Goal: Task Accomplishment & Management: Complete application form

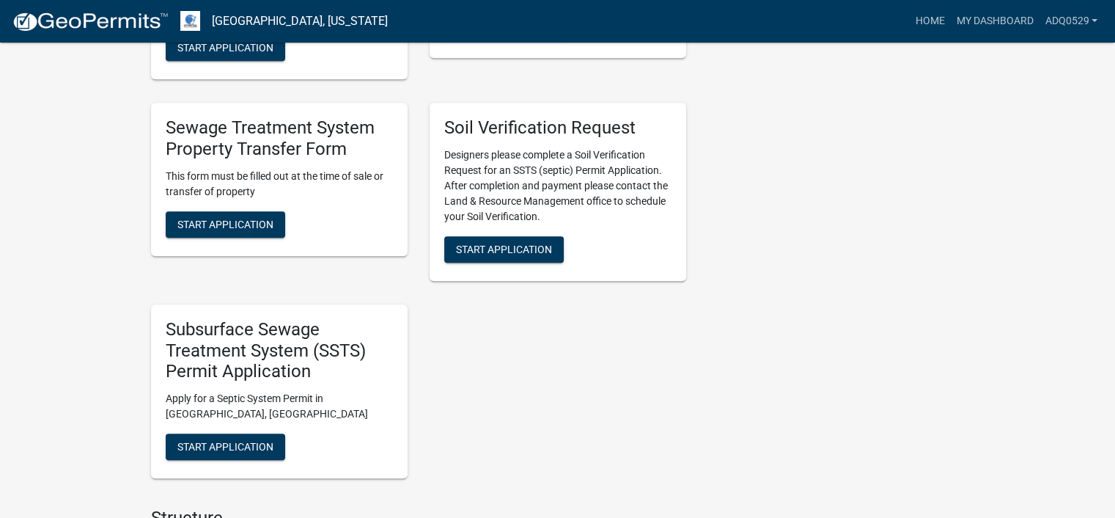
scroll to position [807, 0]
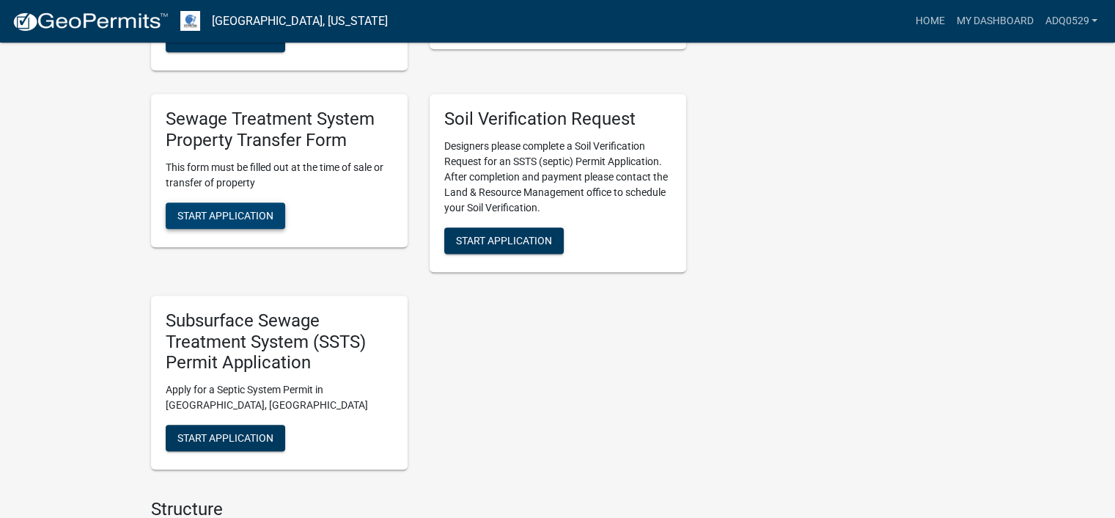
click at [257, 220] on span "Start Application" at bounding box center [225, 215] width 96 height 12
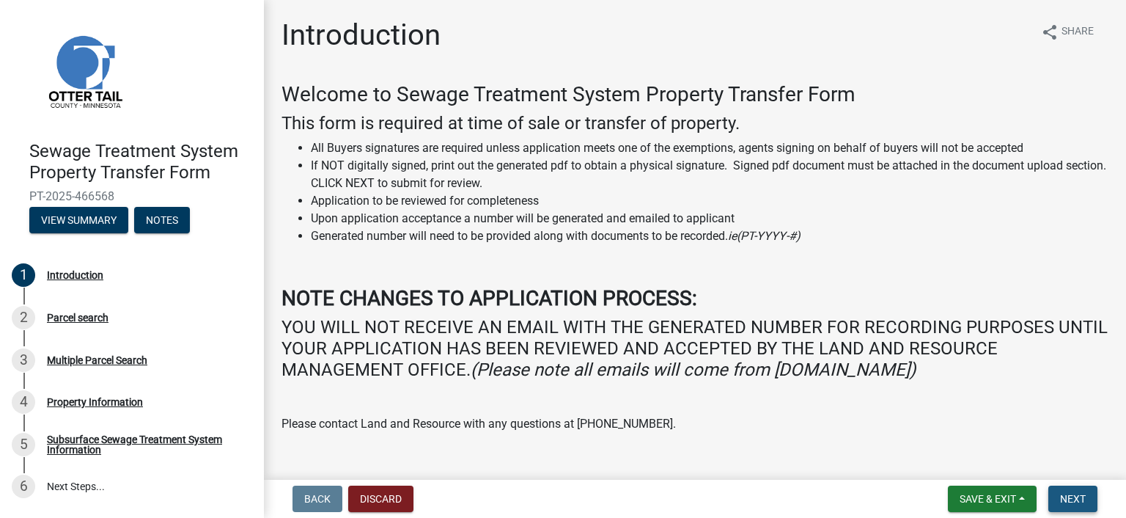
click at [1074, 502] on span "Next" at bounding box center [1073, 499] width 26 height 12
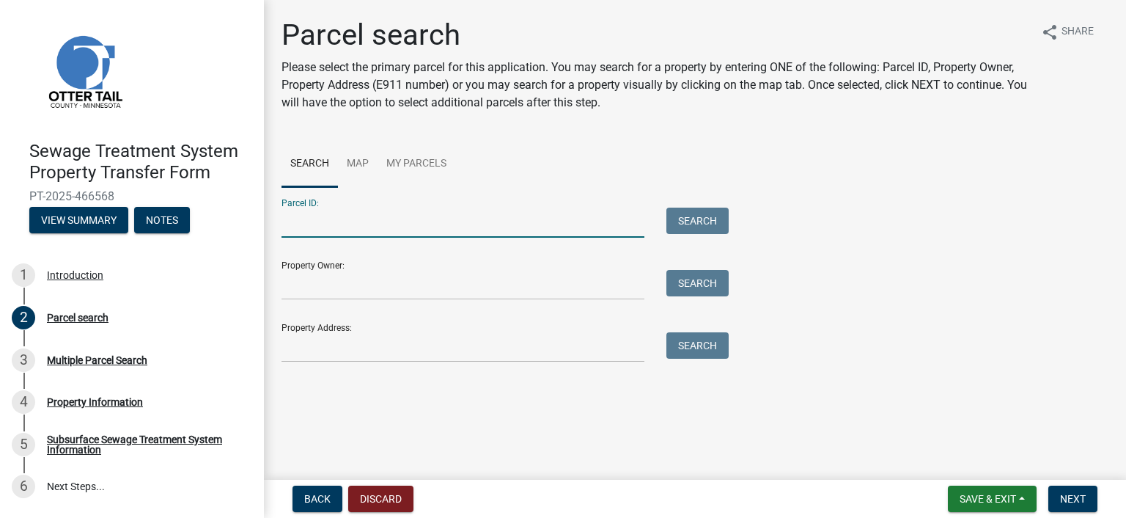
click at [303, 230] on input "Parcel ID:" at bounding box center [463, 222] width 363 height 30
paste input "46.000.99.1110.000"
type input "46.000.99.1110.000"
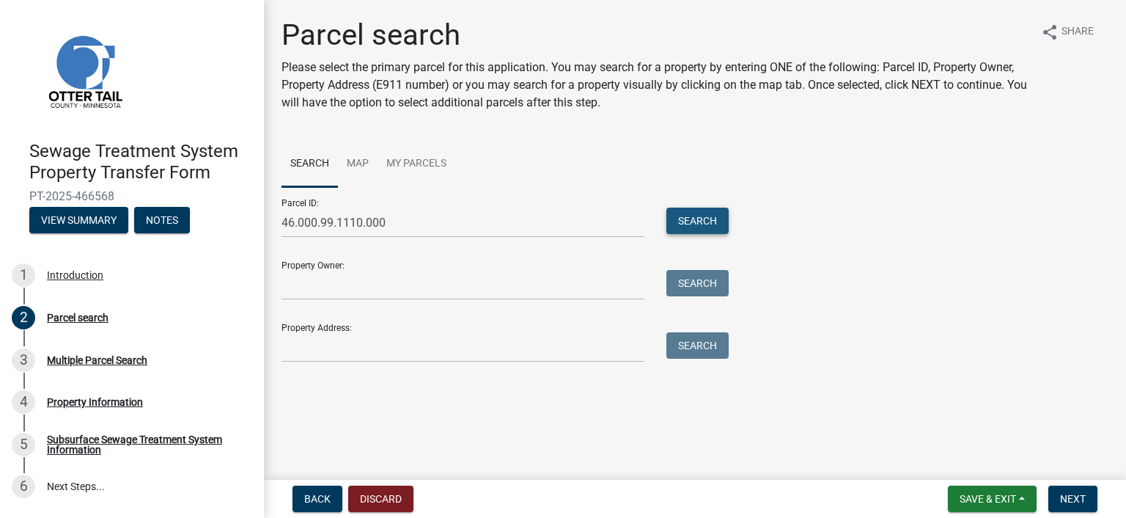
click at [721, 221] on button "Search" at bounding box center [697, 220] width 62 height 26
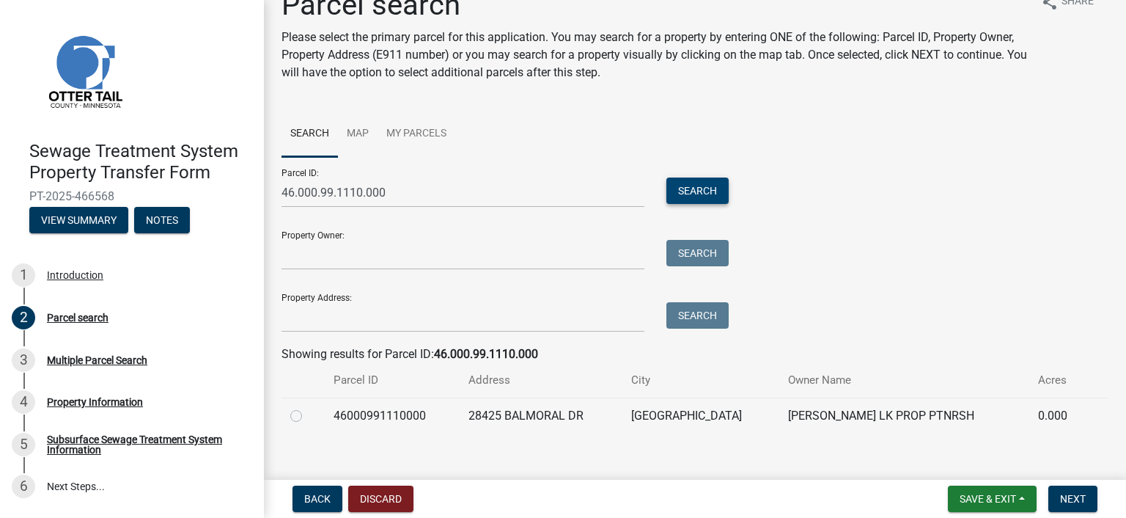
scroll to position [47, 0]
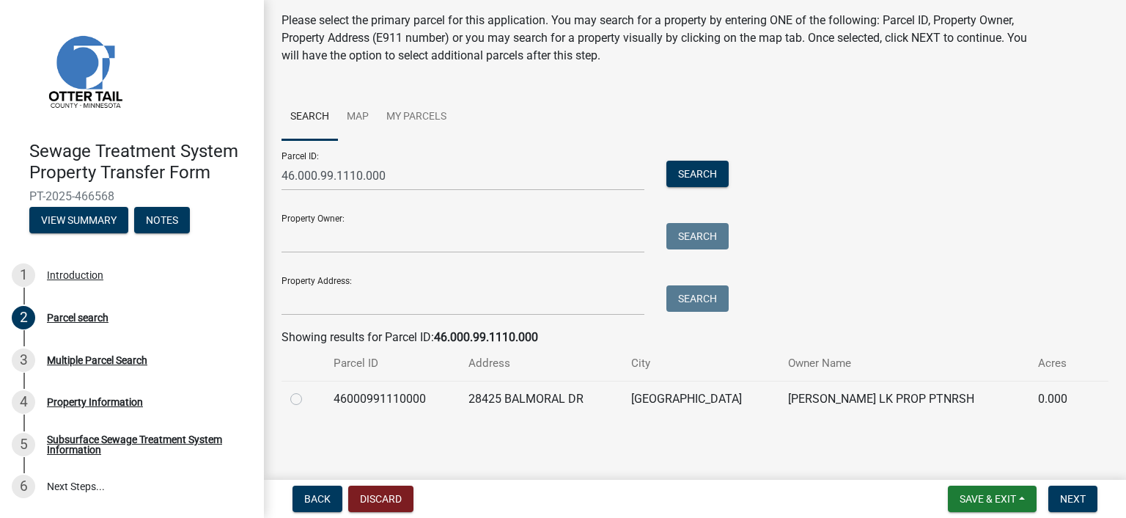
click at [308, 390] on label at bounding box center [308, 390] width 0 height 0
click at [308, 400] on input "radio" at bounding box center [313, 395] width 10 height 10
radio input "true"
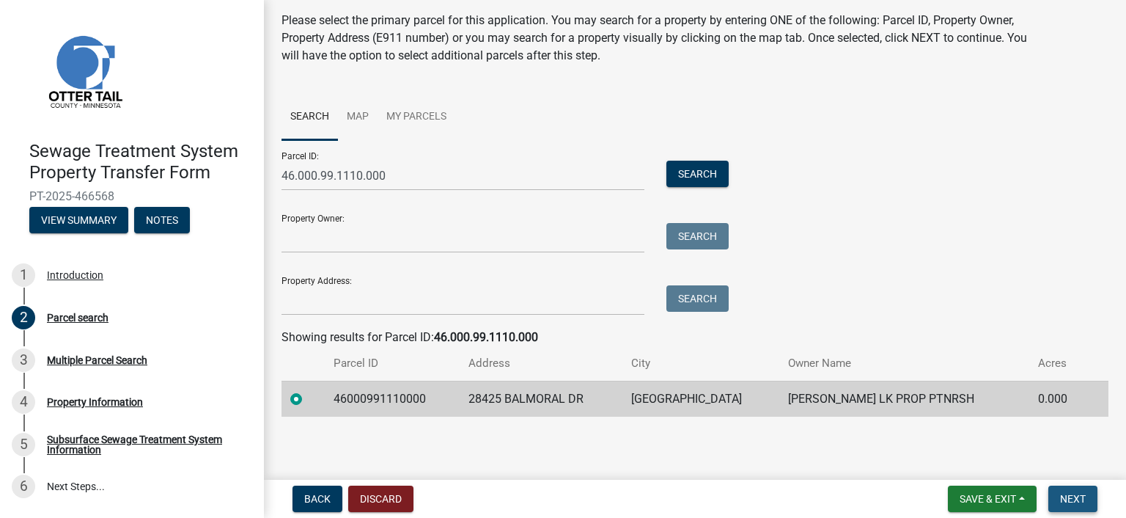
click at [1072, 498] on span "Next" at bounding box center [1073, 499] width 26 height 12
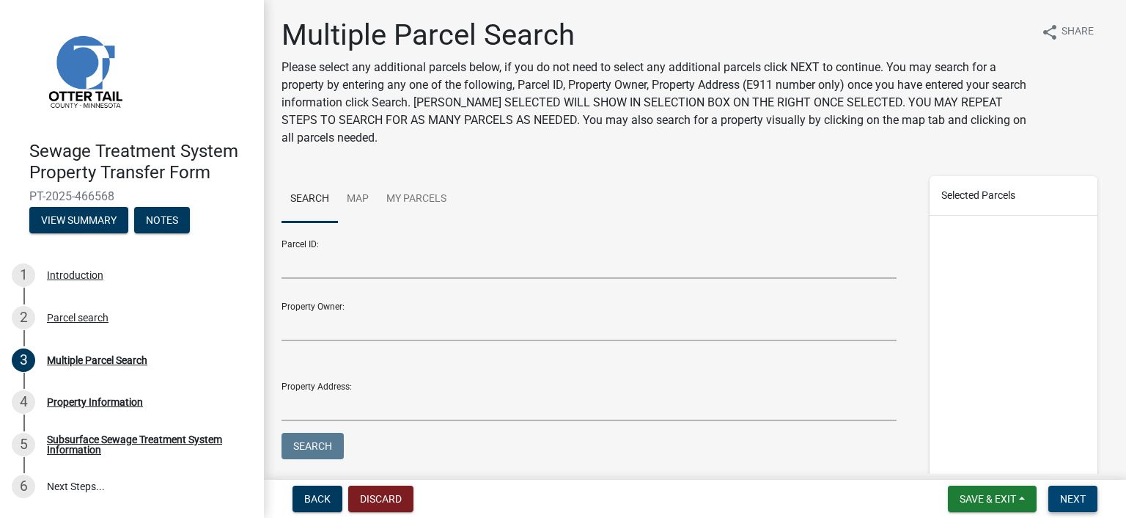
click at [1065, 493] on span "Next" at bounding box center [1073, 499] width 26 height 12
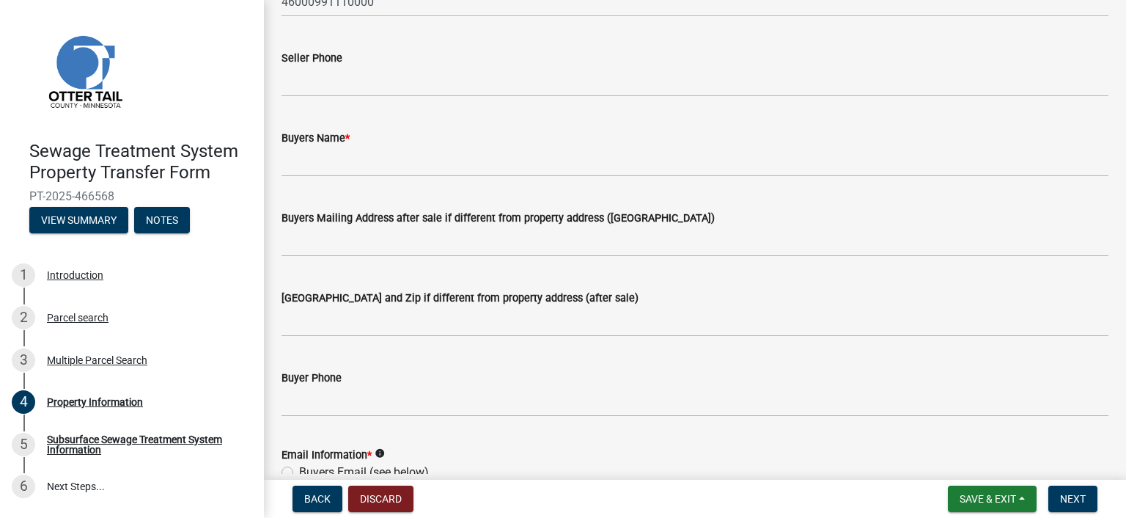
scroll to position [220, 0]
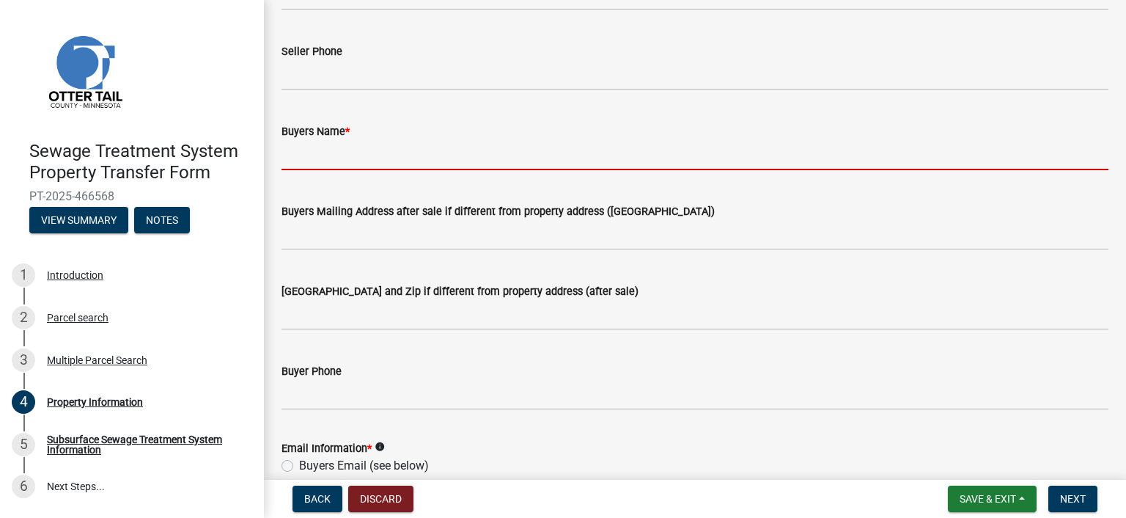
click at [355, 151] on input "Buyers Name *" at bounding box center [695, 155] width 827 height 30
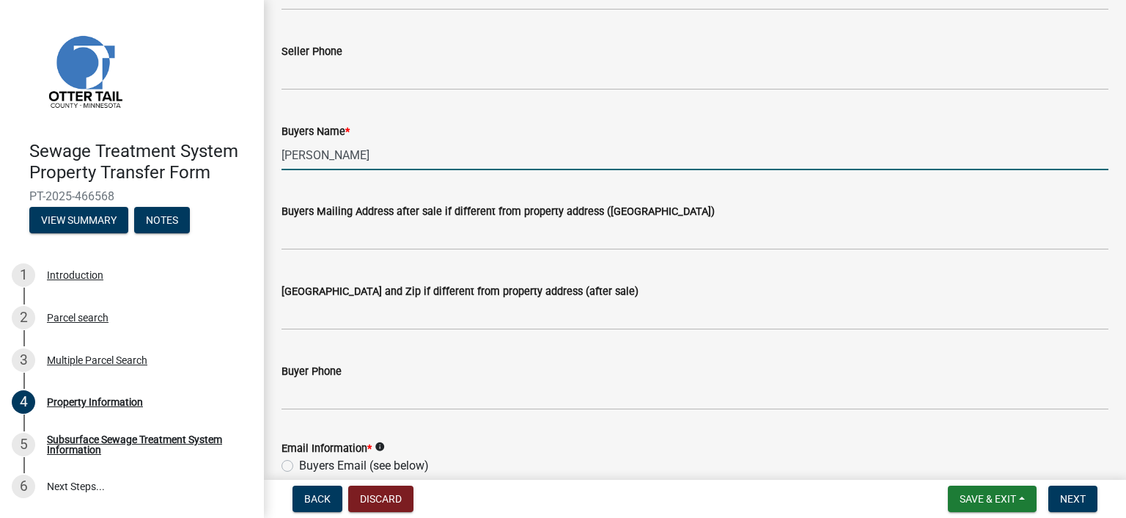
click at [323, 150] on input "[PERSON_NAME]" at bounding box center [695, 155] width 827 height 30
type input "[PERSON_NAME] Trust"
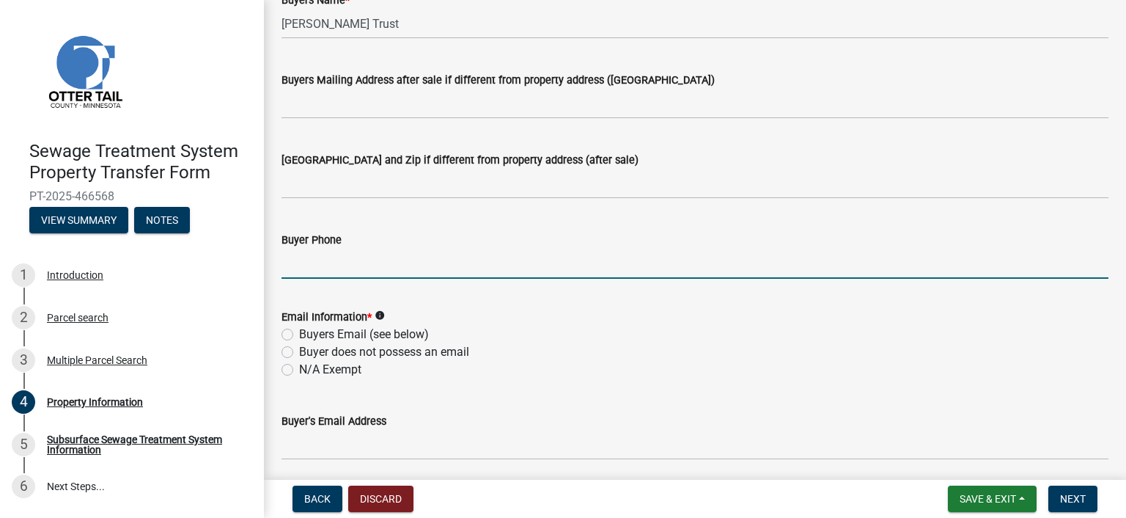
scroll to position [367, 0]
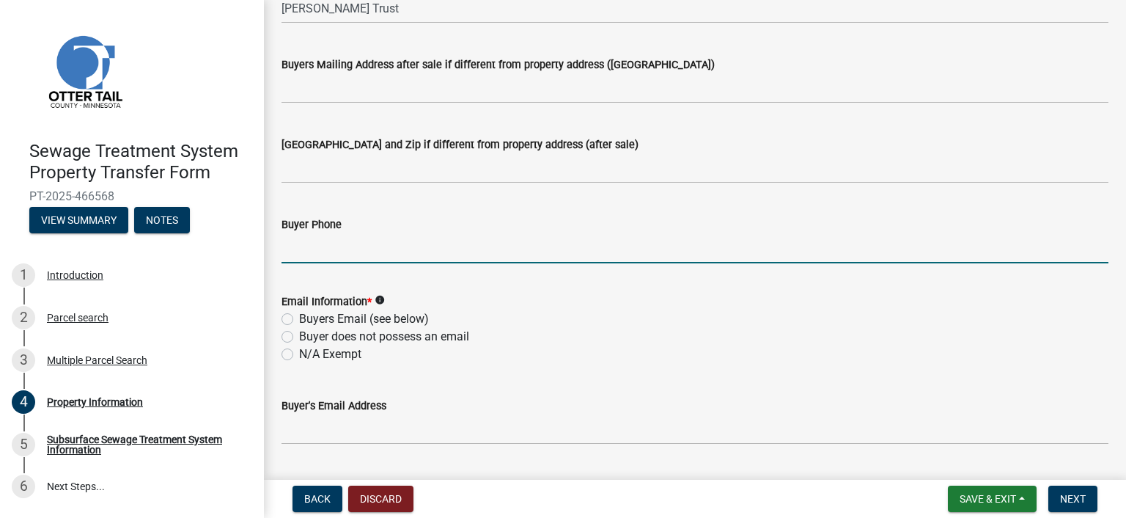
click at [333, 320] on label "Buyers Email (see below)" at bounding box center [364, 319] width 130 height 18
click at [309, 320] on input "Buyers Email (see below)" at bounding box center [304, 315] width 10 height 10
radio input "true"
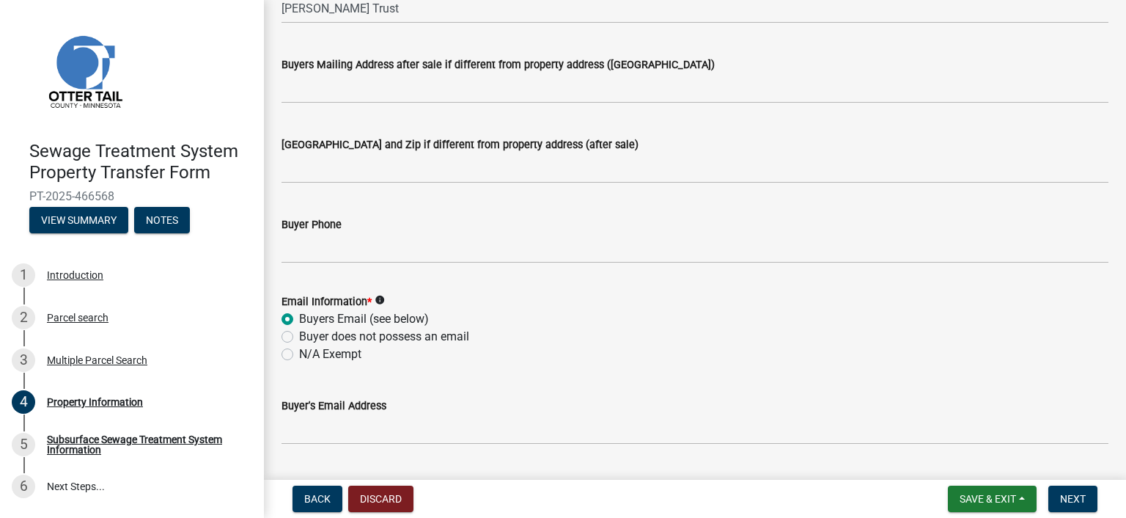
scroll to position [513, 0]
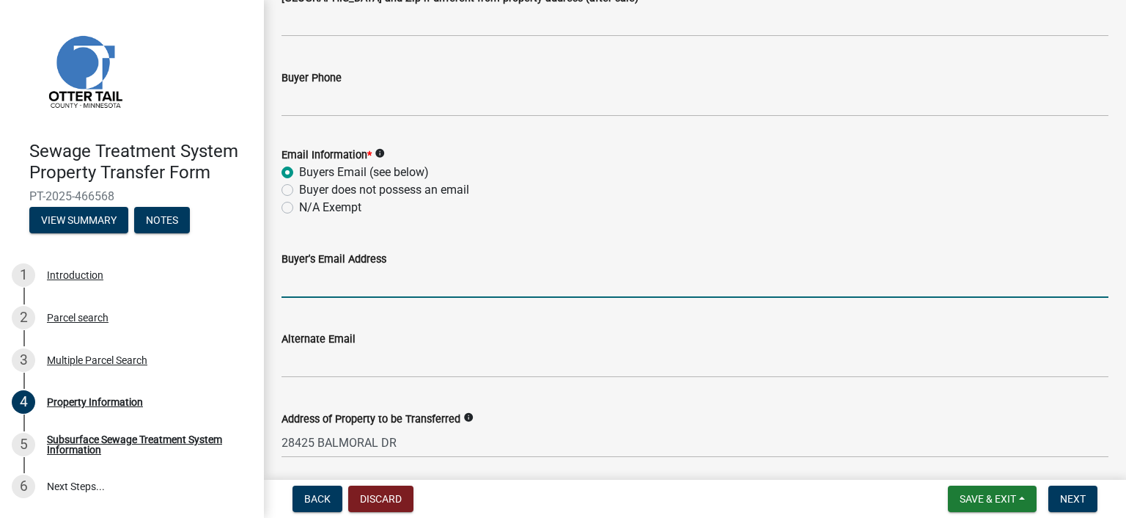
click at [306, 286] on input "Buyer's Email Address" at bounding box center [695, 283] width 827 height 30
paste input "[EMAIL_ADDRESS][DOMAIN_NAME]"
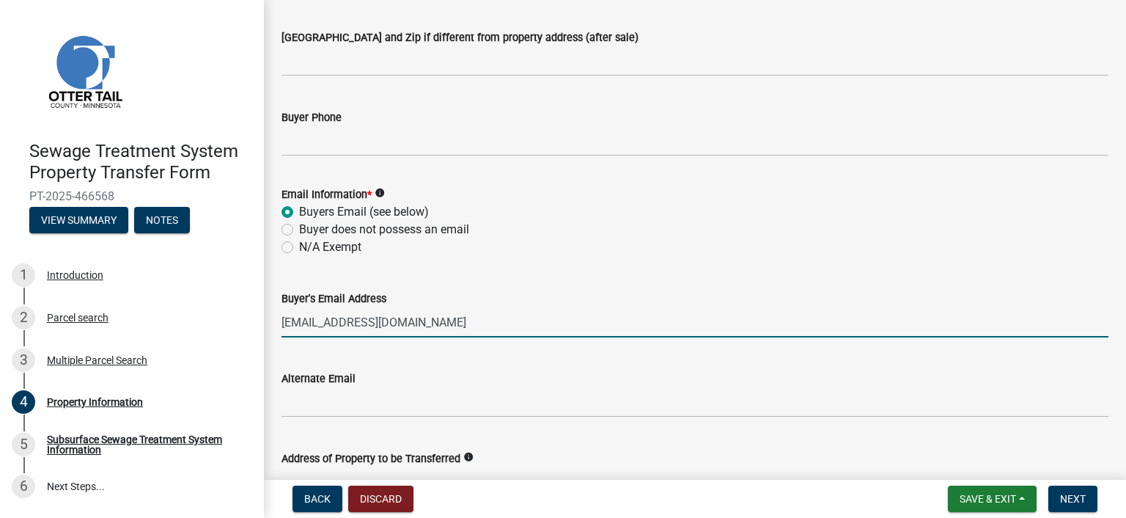
scroll to position [367, 0]
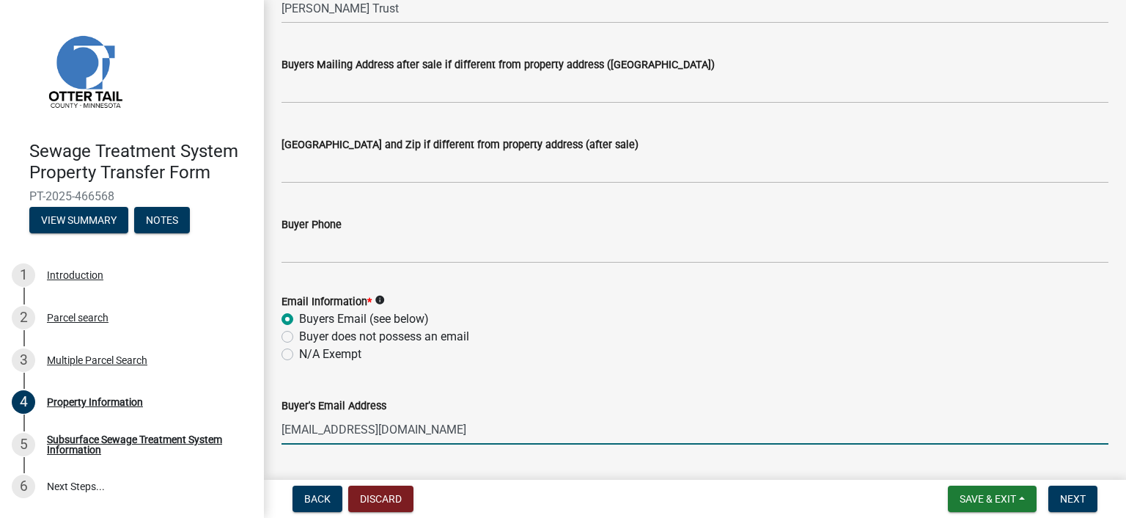
type input "[EMAIL_ADDRESS][DOMAIN_NAME]"
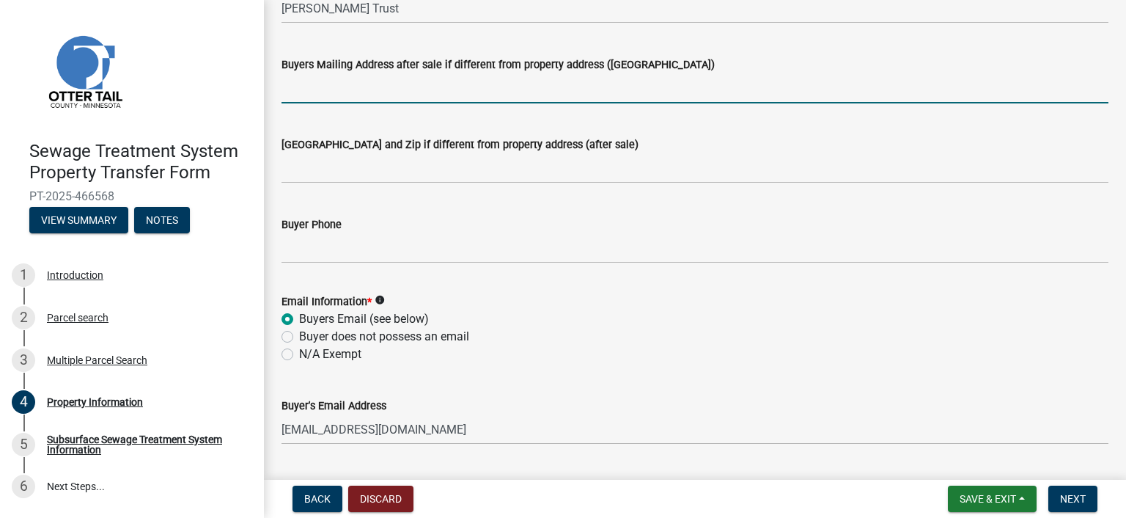
click at [332, 91] on input "Buyers Mailing Address after sale if different from property address ([GEOGRAPH…" at bounding box center [695, 88] width 827 height 30
type input "PO Box 146"
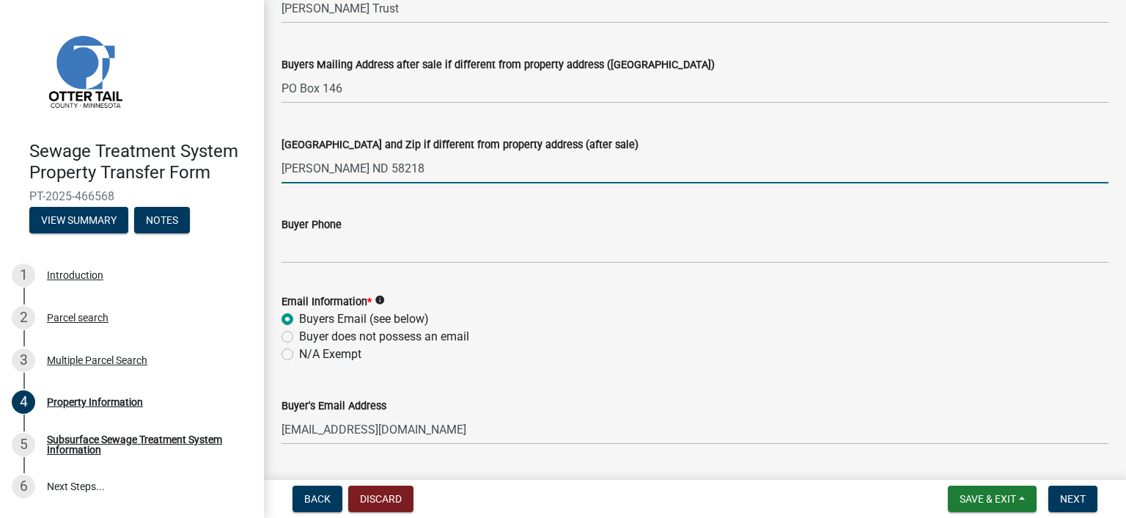
type input "[PERSON_NAME] ND 58218"
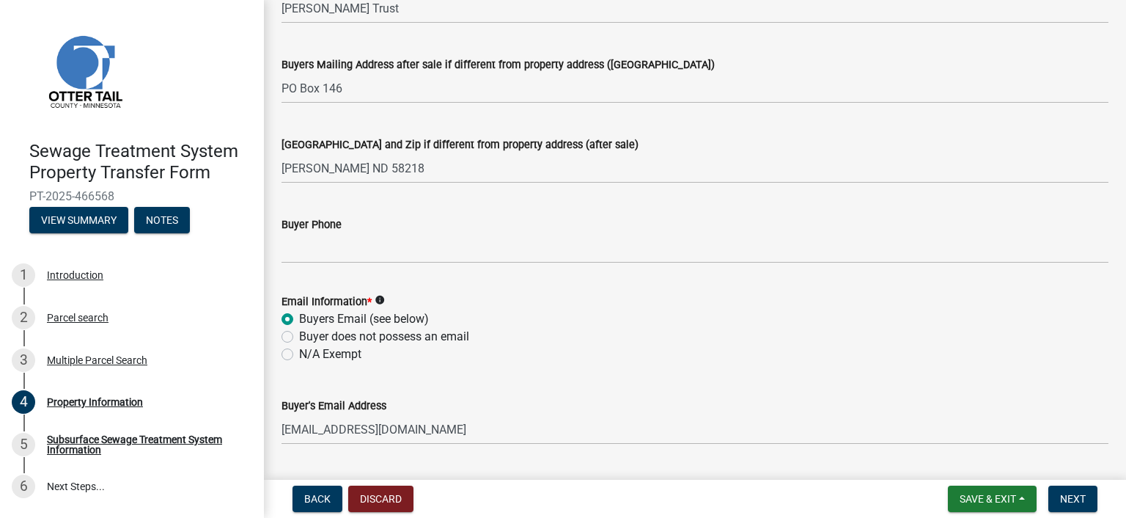
click at [555, 316] on div "Buyers Email (see below)" at bounding box center [695, 319] width 827 height 18
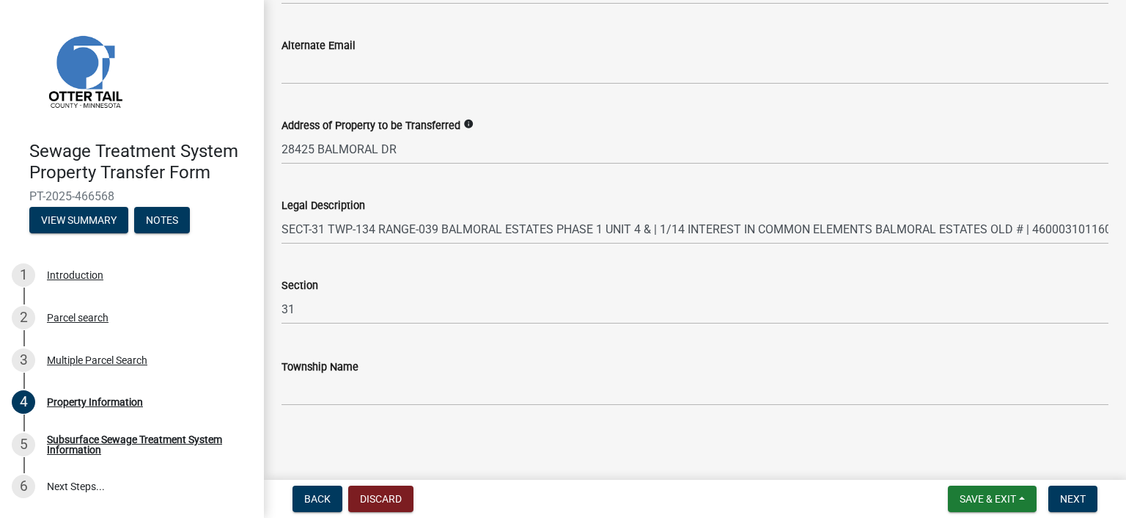
scroll to position [807, 0]
click at [1073, 490] on button "Next" at bounding box center [1072, 498] width 49 height 26
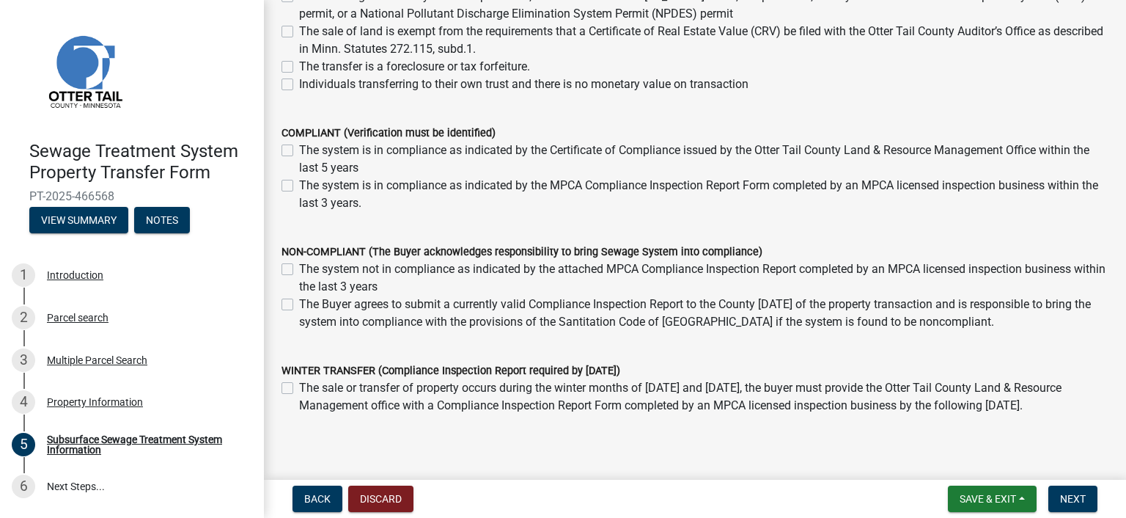
scroll to position [293, 0]
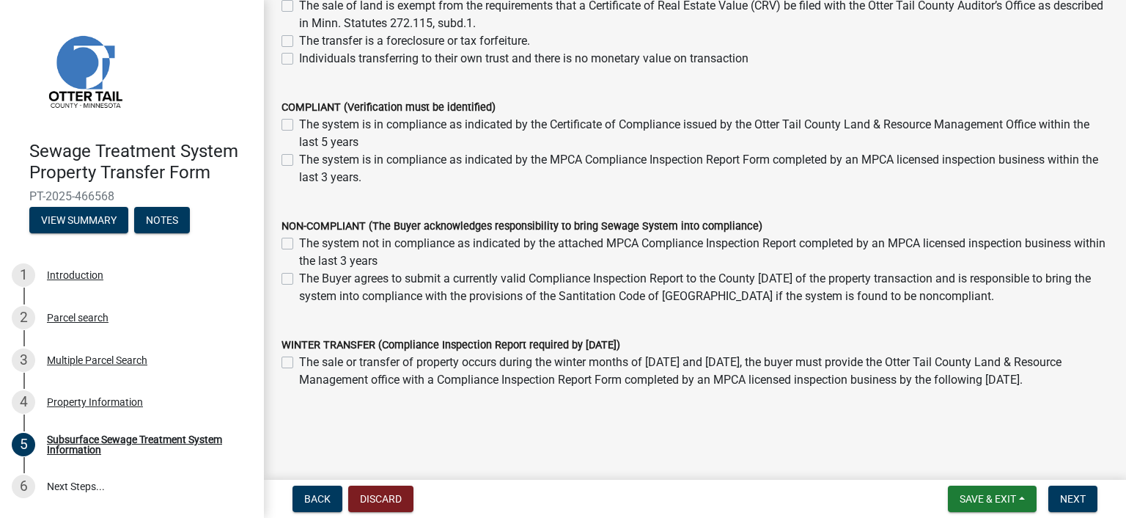
click at [299, 279] on label "The Buyer agrees to submit a currently valid Compliance Inspection Report to th…" at bounding box center [703, 287] width 809 height 35
click at [299, 279] on input "The Buyer agrees to submit a currently valid Compliance Inspection Report to th…" at bounding box center [304, 275] width 10 height 10
checkbox input "true"
checkbox input "false"
checkbox input "true"
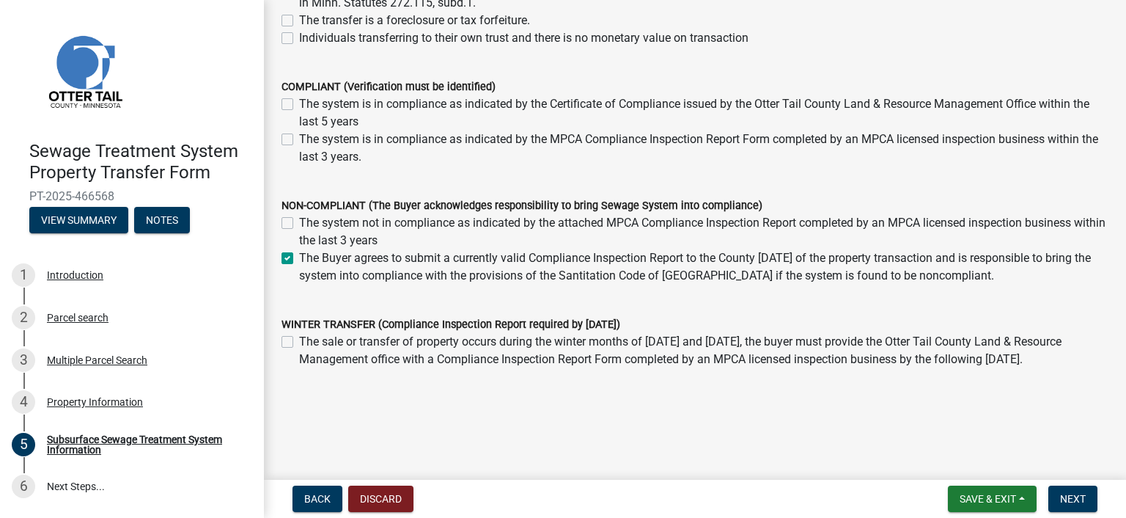
scroll to position [326, 0]
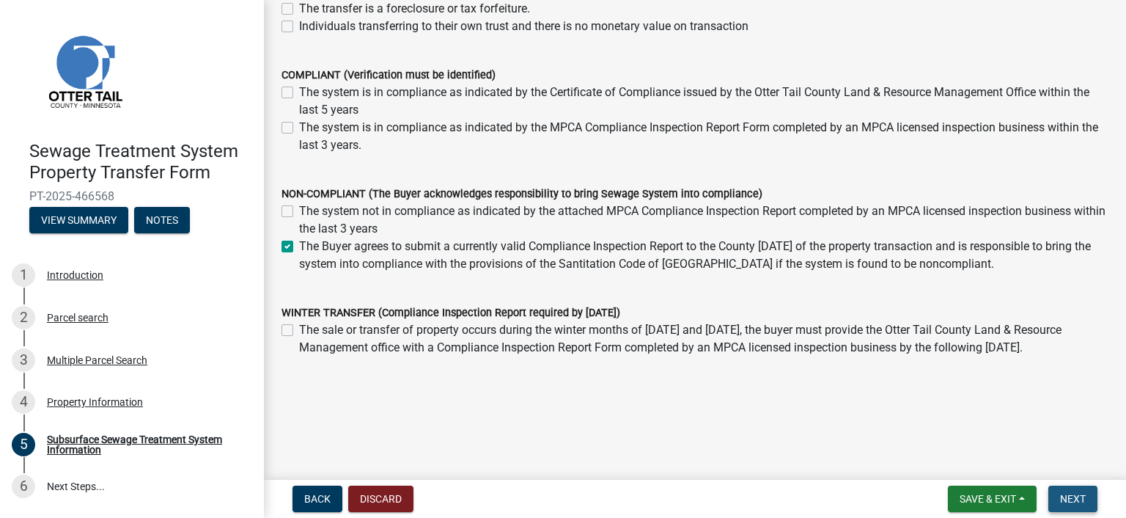
click at [1076, 493] on span "Next" at bounding box center [1073, 499] width 26 height 12
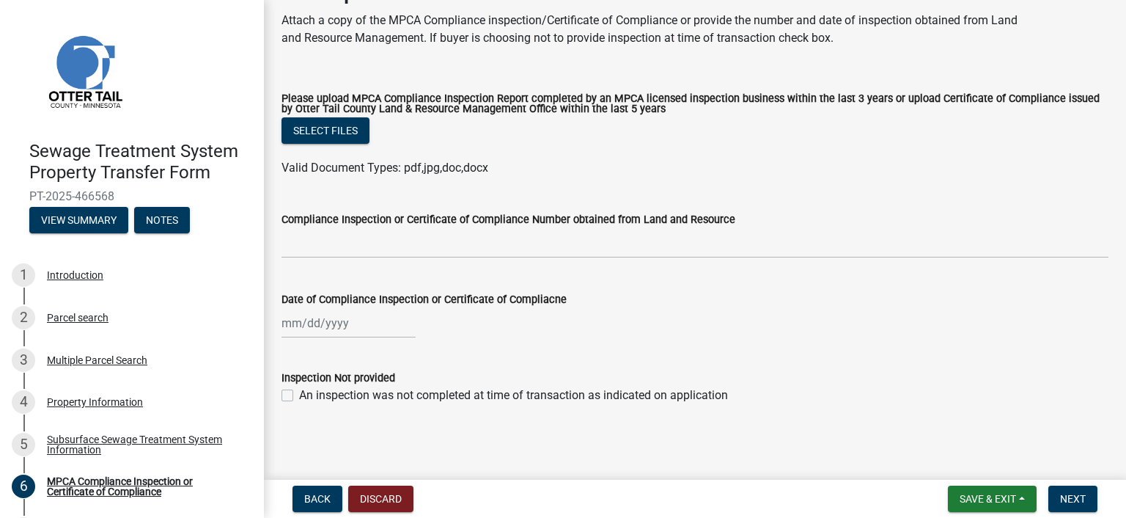
scroll to position [84, 0]
click at [299, 396] on label "An inspection was not completed at time of transaction as indicated on applicat…" at bounding box center [513, 395] width 429 height 18
click at [299, 395] on input "An inspection was not completed at time of transaction as indicated on applicat…" at bounding box center [304, 391] width 10 height 10
checkbox input "true"
click at [1065, 495] on span "Next" at bounding box center [1073, 499] width 26 height 12
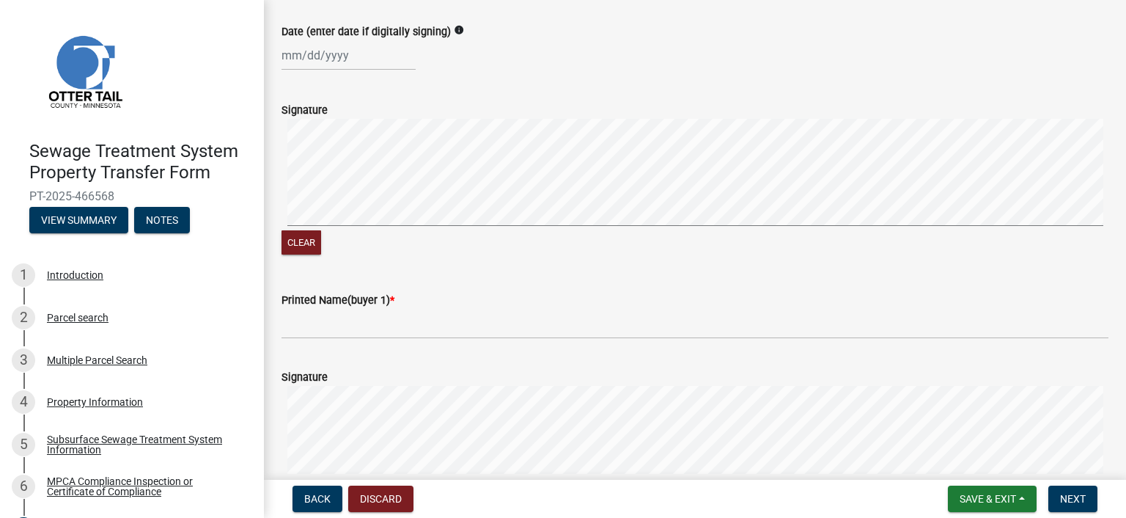
scroll to position [147, 0]
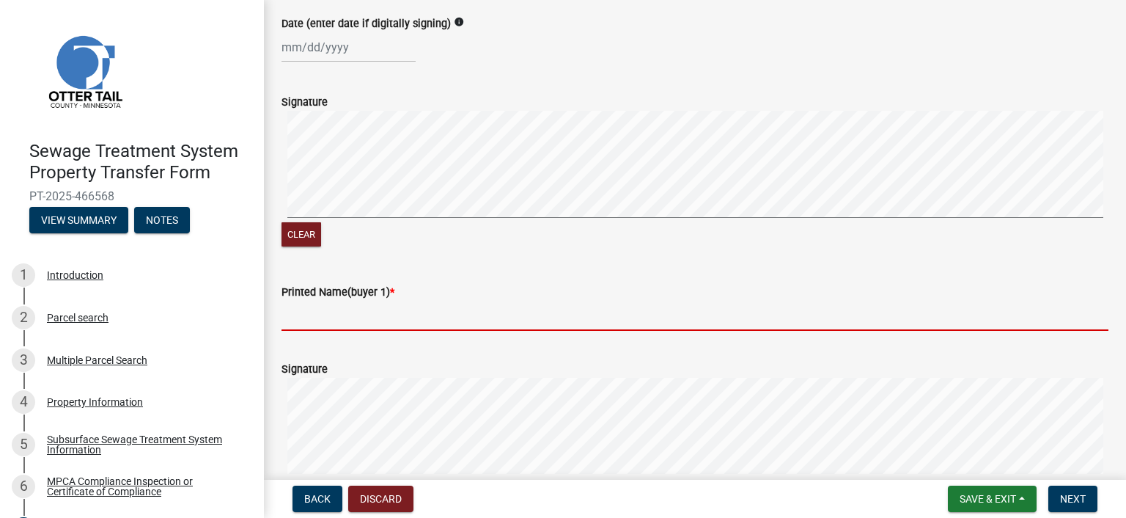
click at [319, 331] on input "Printed Name(buyer 1) *" at bounding box center [695, 316] width 827 height 30
click at [332, 328] on input "Printed Name(buyer 1) *" at bounding box center [695, 316] width 827 height 30
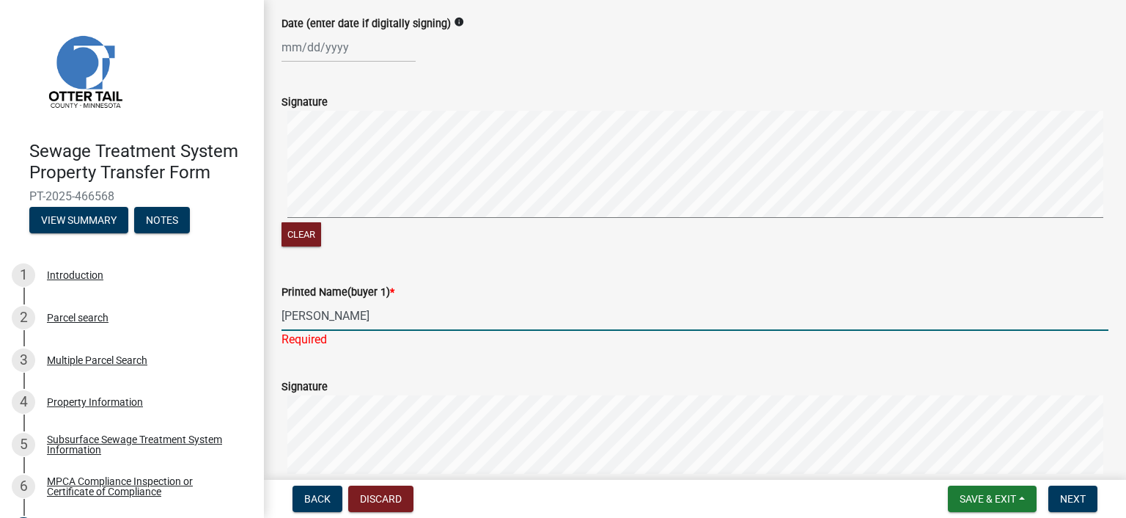
type input "[PERSON_NAME]"
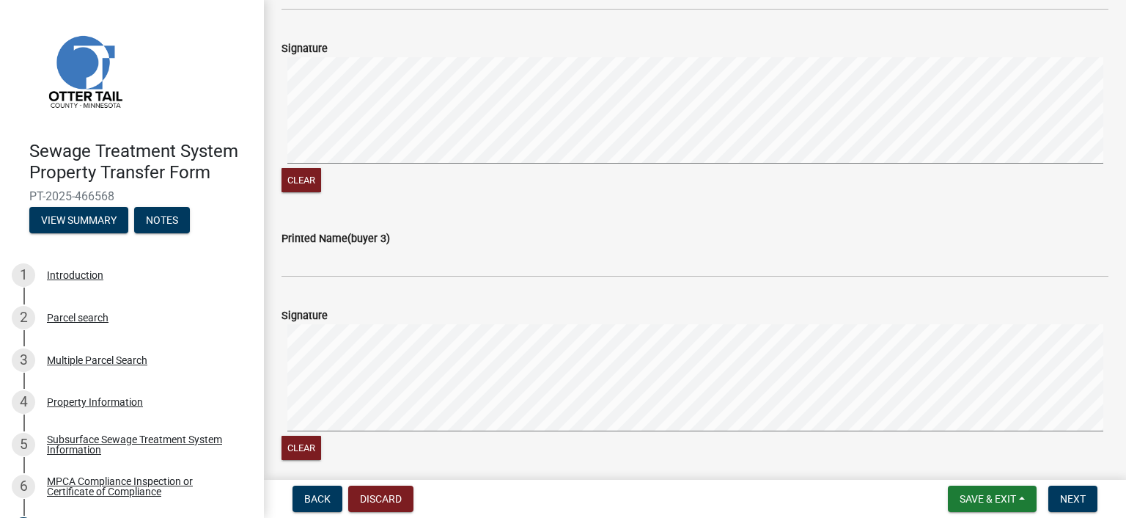
scroll to position [807, 0]
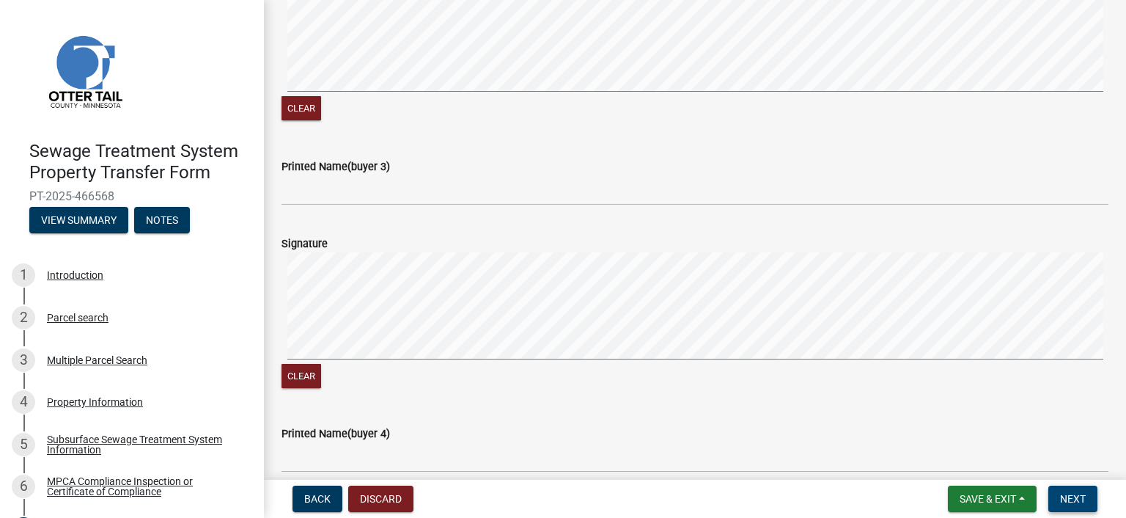
click at [1072, 498] on span "Next" at bounding box center [1073, 499] width 26 height 12
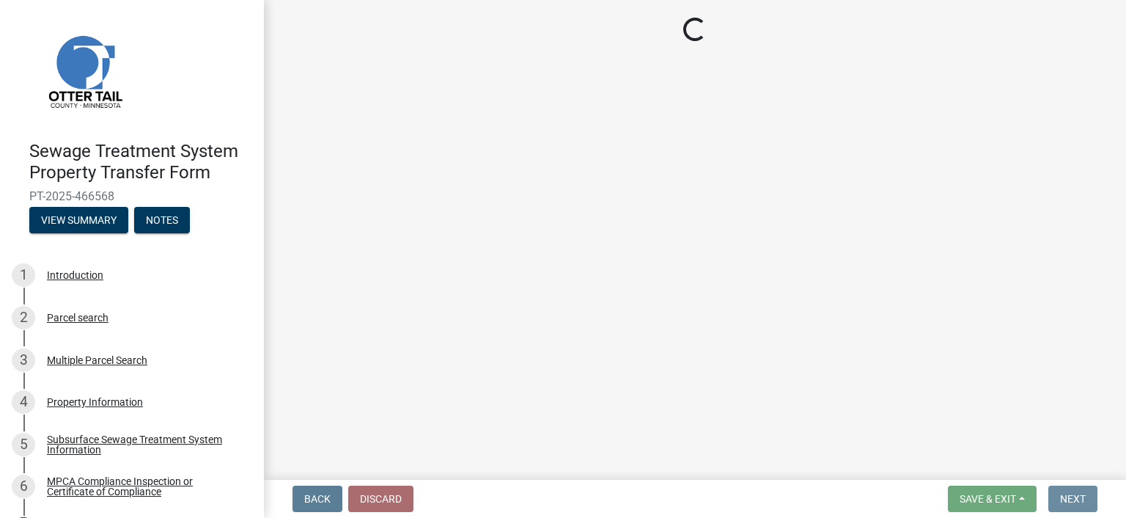
scroll to position [0, 0]
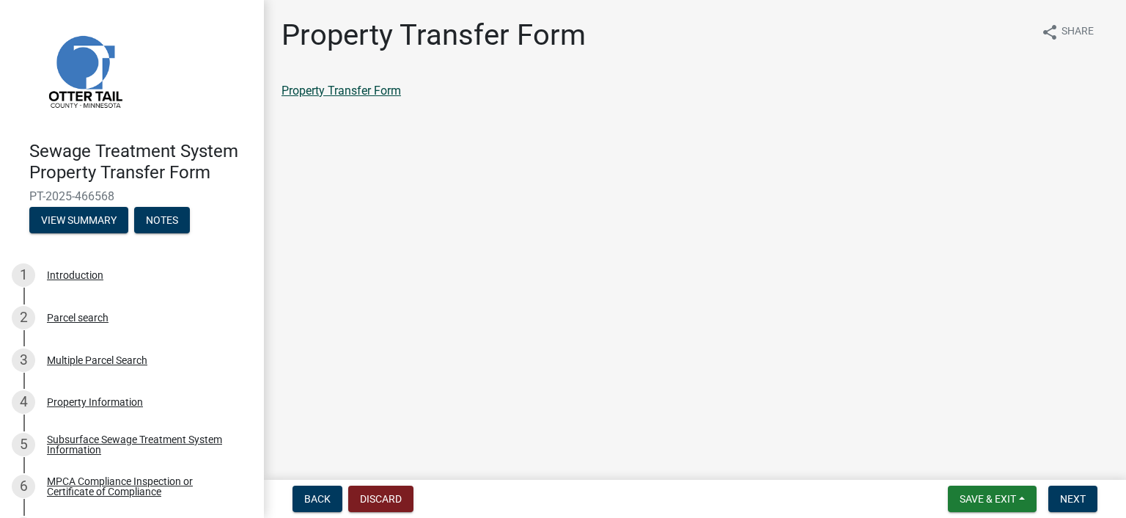
click at [370, 90] on link "Property Transfer Form" at bounding box center [342, 91] width 120 height 14
